Goal: Task Accomplishment & Management: Use online tool/utility

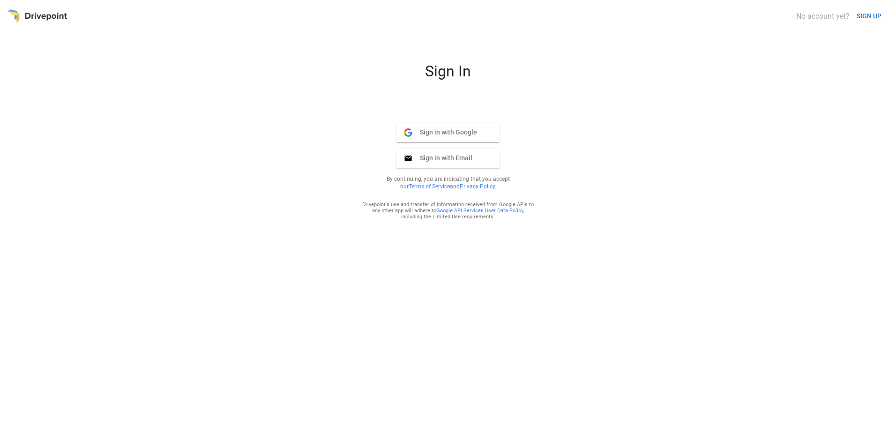
click at [436, 133] on span "Sign in with Google" at bounding box center [444, 132] width 65 height 8
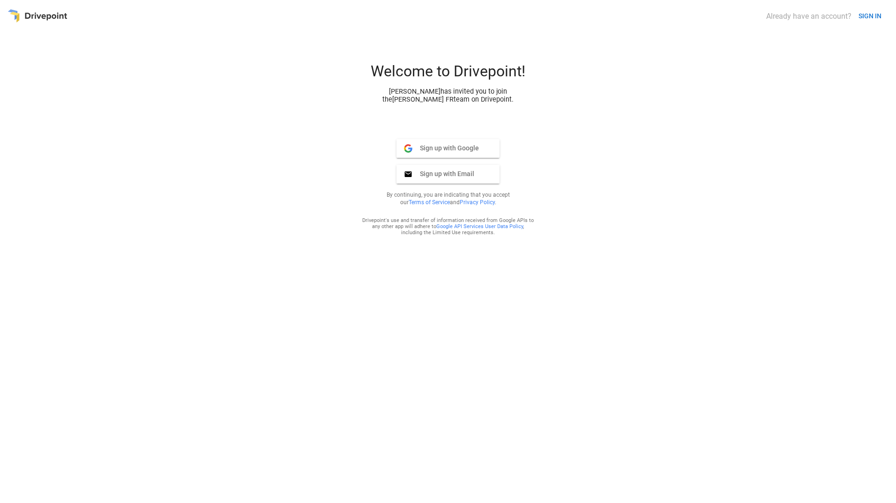
click at [435, 150] on span "Sign up with Google" at bounding box center [445, 148] width 67 height 8
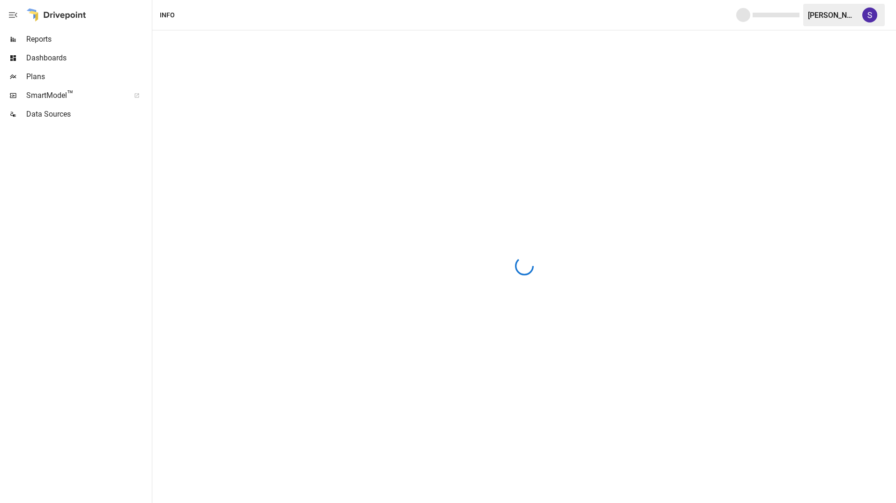
click at [45, 38] on span "Reports" at bounding box center [88, 39] width 124 height 11
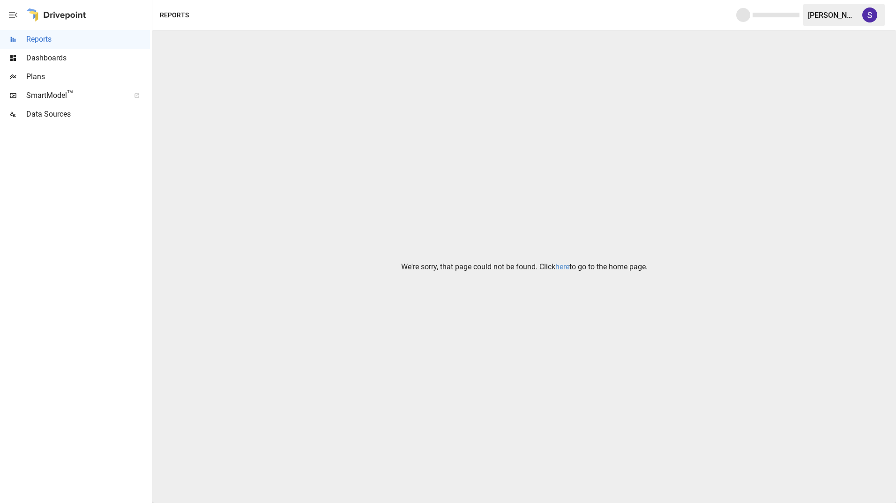
click at [565, 268] on link "here" at bounding box center [562, 266] width 14 height 9
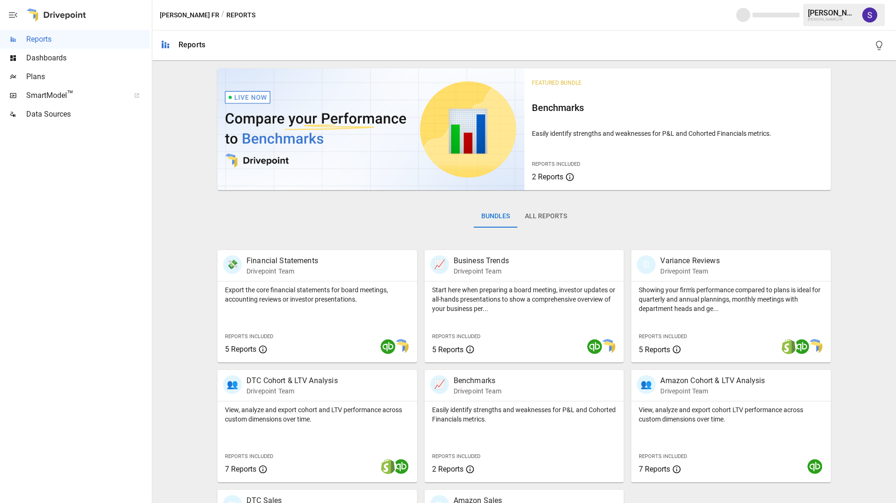
click at [549, 218] on button "All Reports" at bounding box center [545, 216] width 57 height 22
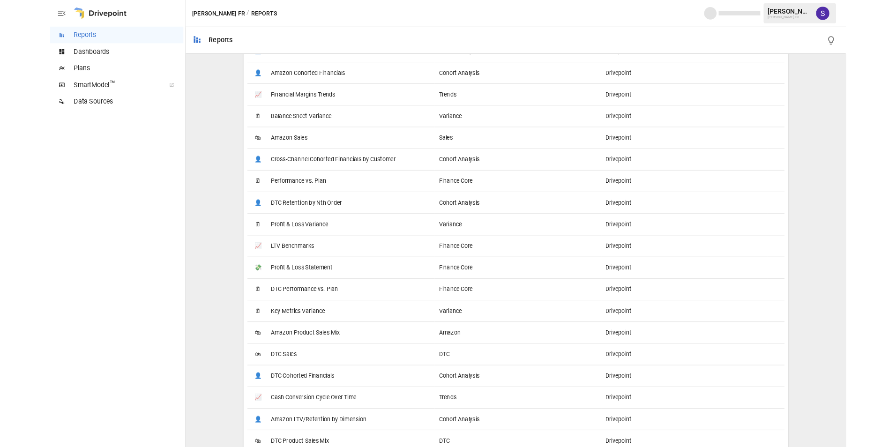
scroll to position [793, 0]
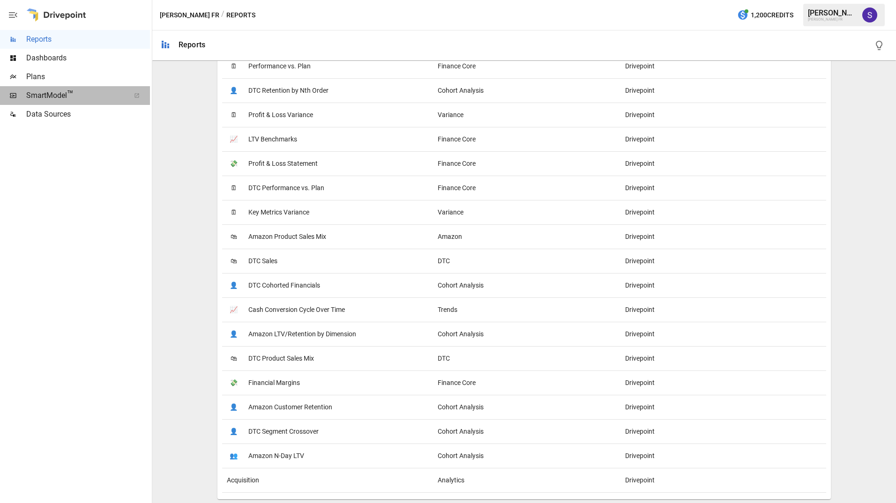
click at [42, 94] on span "SmartModel ™" at bounding box center [74, 95] width 97 height 11
click at [51, 76] on span "Plans" at bounding box center [88, 76] width 124 height 11
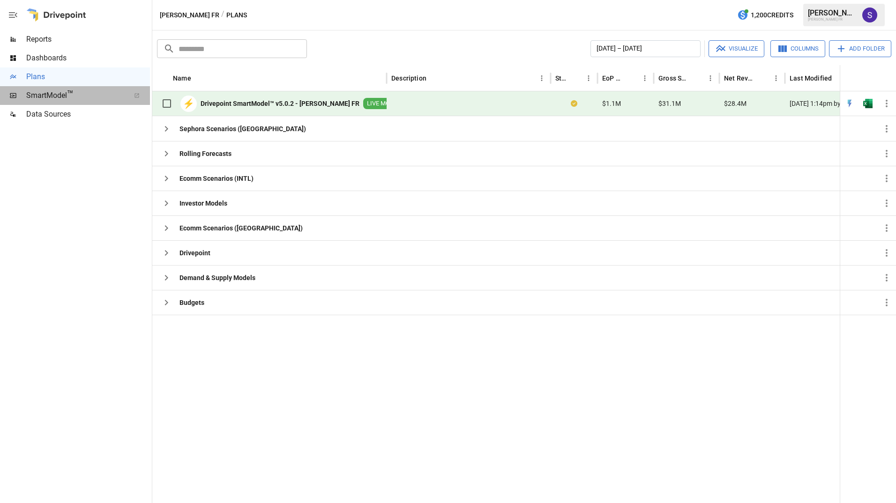
click at [30, 97] on span "SmartModel ™" at bounding box center [74, 95] width 97 height 11
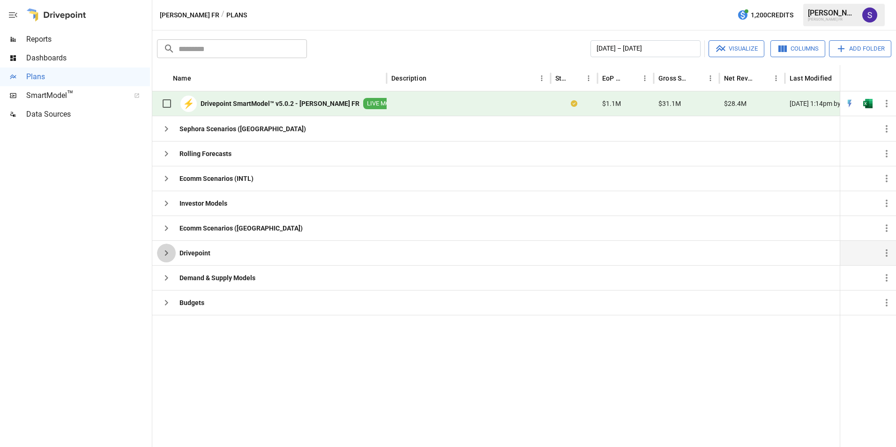
click at [165, 251] on icon "button" at bounding box center [166, 253] width 3 height 6
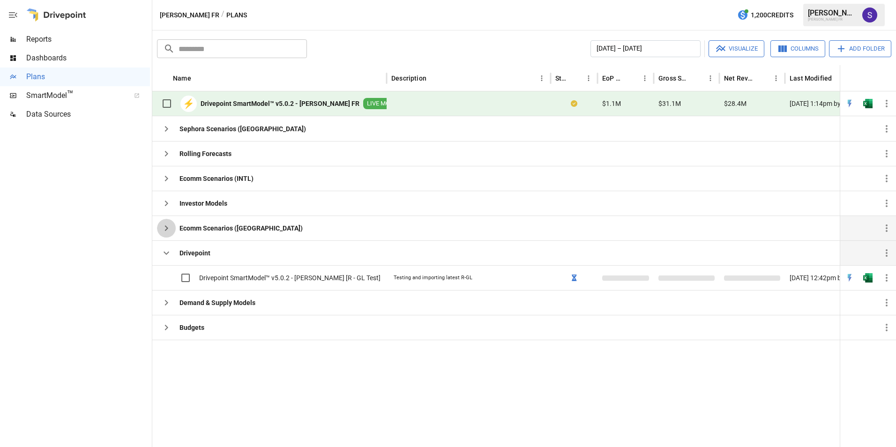
click at [170, 226] on icon "button" at bounding box center [166, 228] width 11 height 11
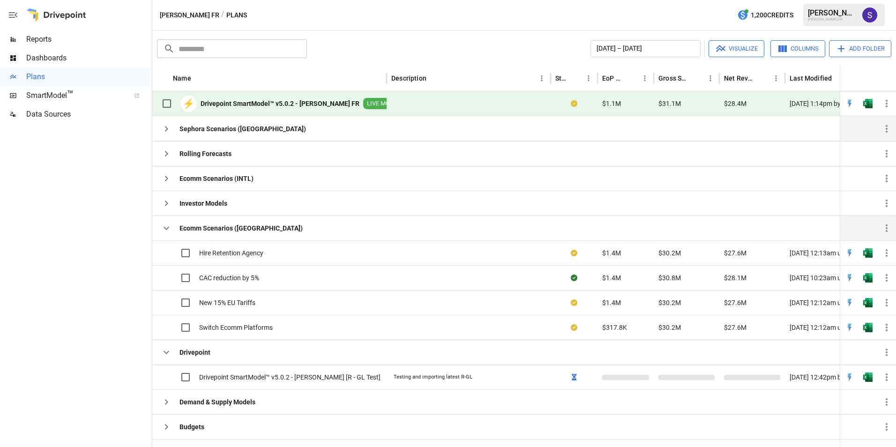
click at [162, 130] on icon "button" at bounding box center [166, 128] width 11 height 11
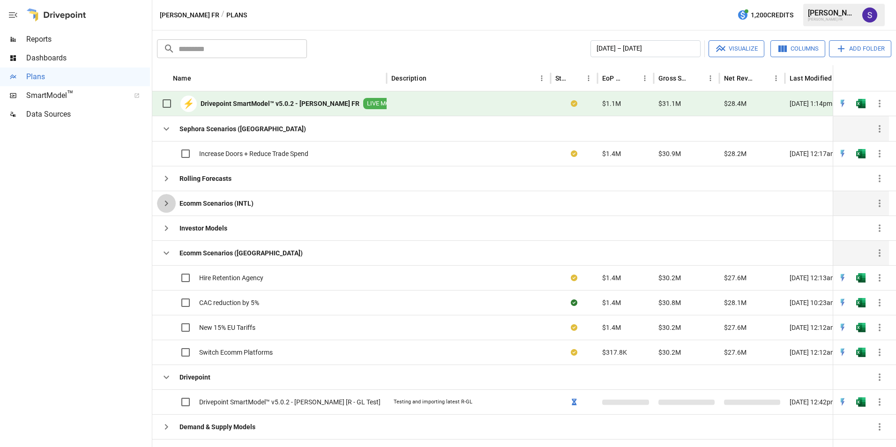
click at [165, 198] on icon "button" at bounding box center [166, 203] width 11 height 11
click at [862, 158] on img "Open in Excel" at bounding box center [860, 153] width 9 height 9
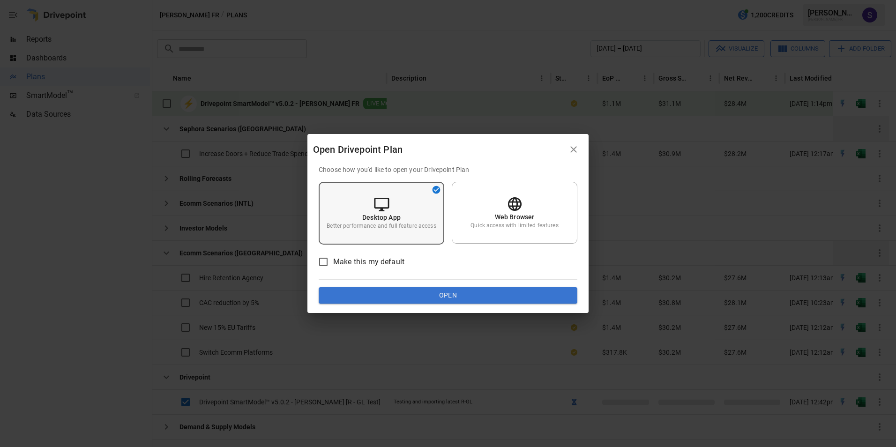
click at [382, 232] on div "Desktop App Better performance and full feature access" at bounding box center [382, 213] width 126 height 63
click at [436, 299] on button "Open" at bounding box center [448, 295] width 259 height 17
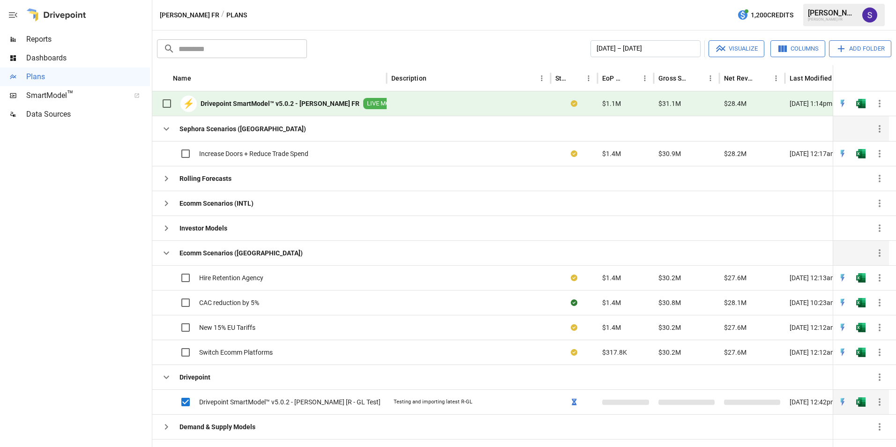
click at [874, 402] on icon "button" at bounding box center [879, 401] width 11 height 11
drag, startPoint x: 90, startPoint y: 278, endPoint x: 285, endPoint y: 290, distance: 195.8
click at [90, 279] on div at bounding box center [448, 223] width 896 height 447
click at [860, 99] on img "Open in Excel" at bounding box center [860, 103] width 9 height 9
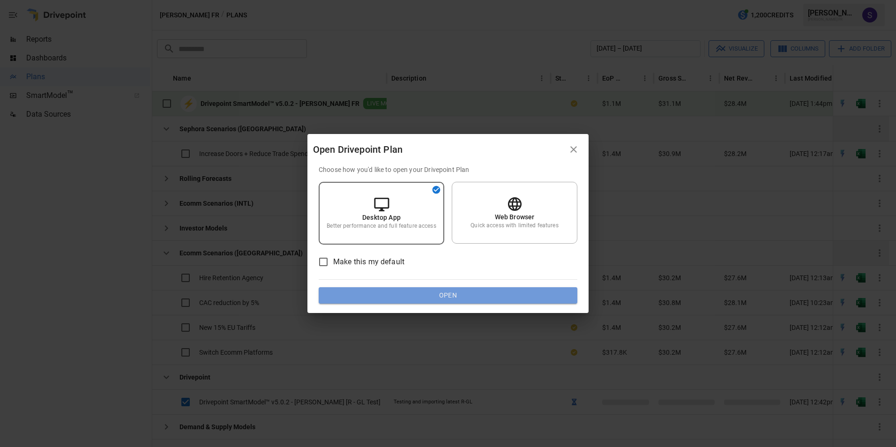
click at [441, 292] on button "Open" at bounding box center [448, 295] width 259 height 17
